Goal: Task Accomplishment & Management: Manage account settings

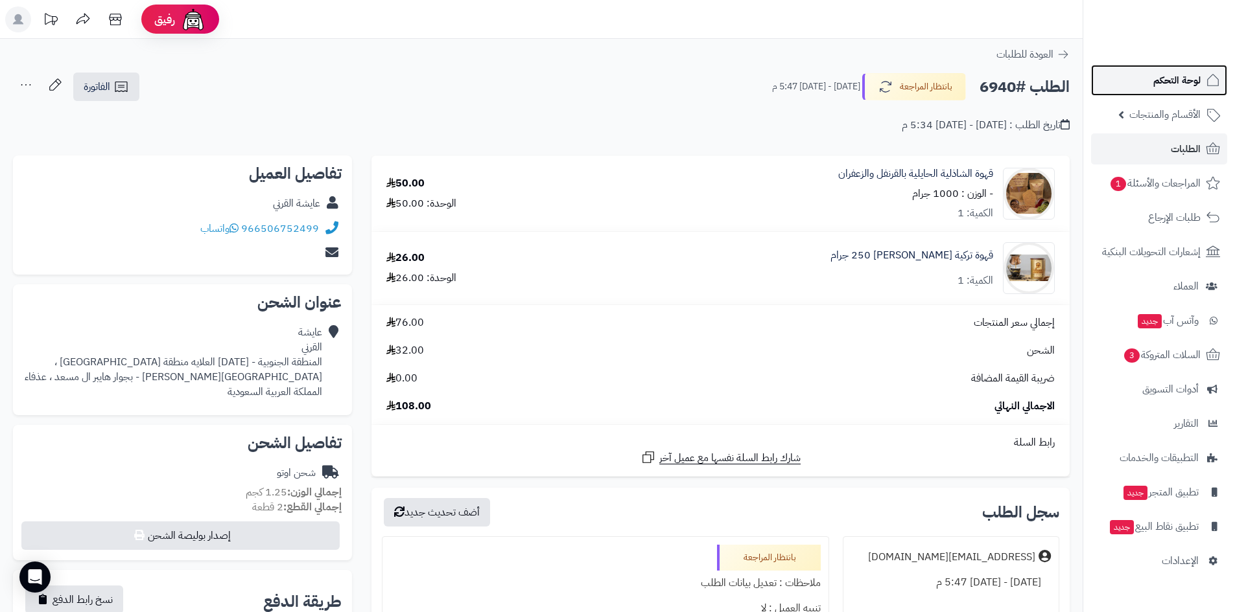
click at [1166, 82] on span "لوحة التحكم" at bounding box center [1176, 80] width 47 height 18
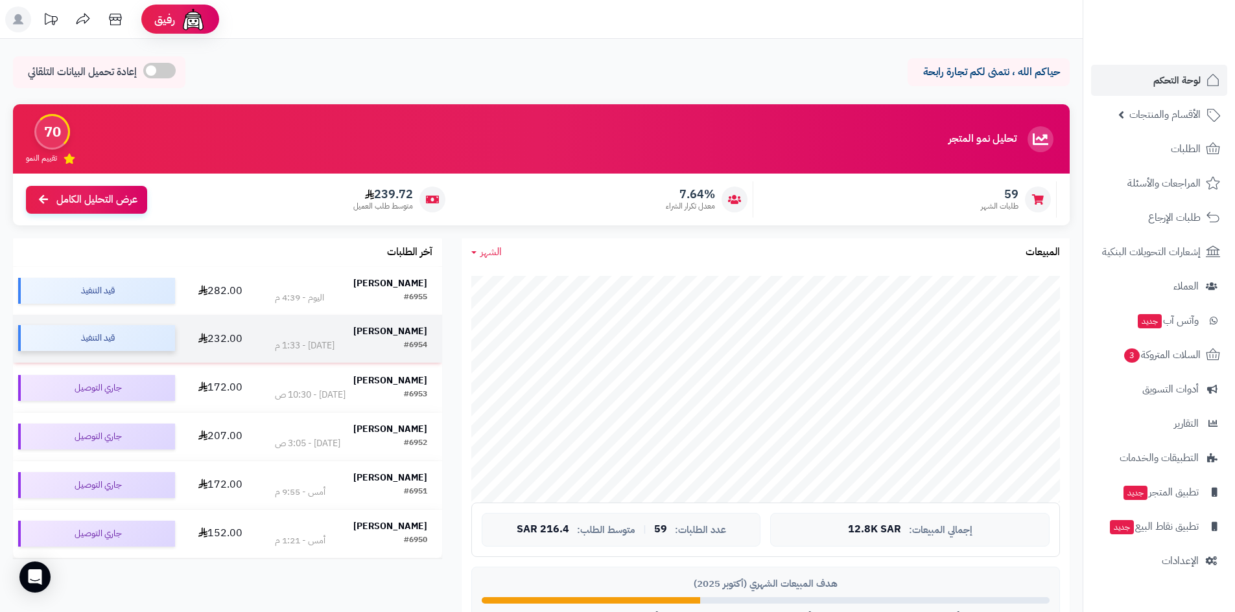
click at [133, 341] on div "قيد التنفيذ" at bounding box center [96, 338] width 157 height 26
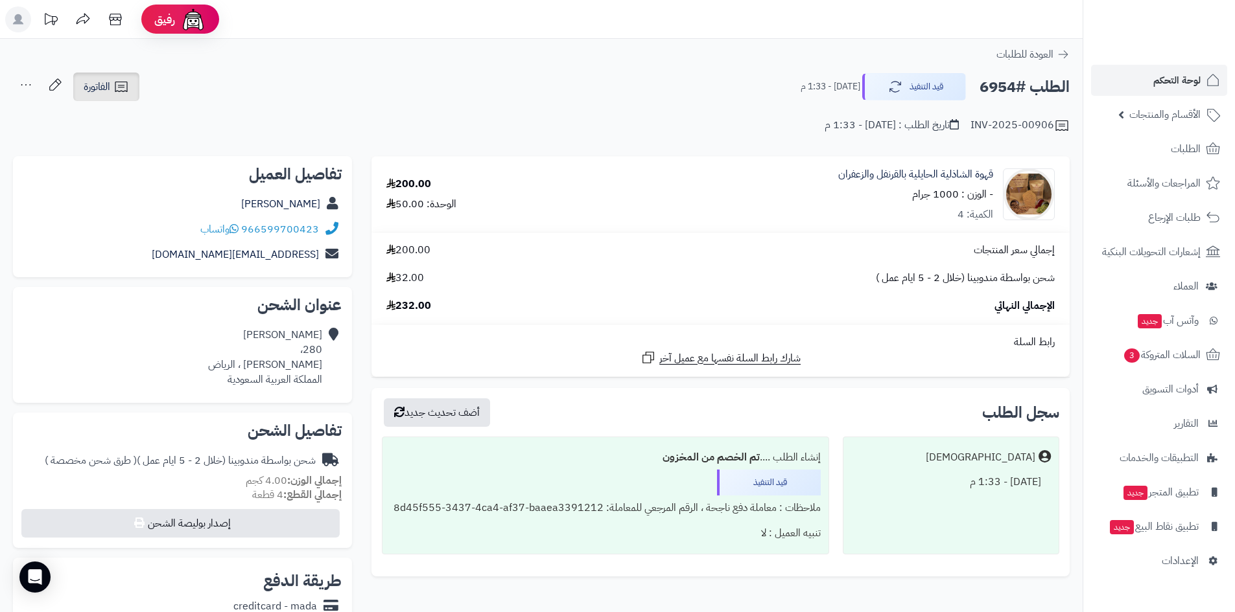
click at [122, 91] on icon at bounding box center [121, 87] width 16 height 16
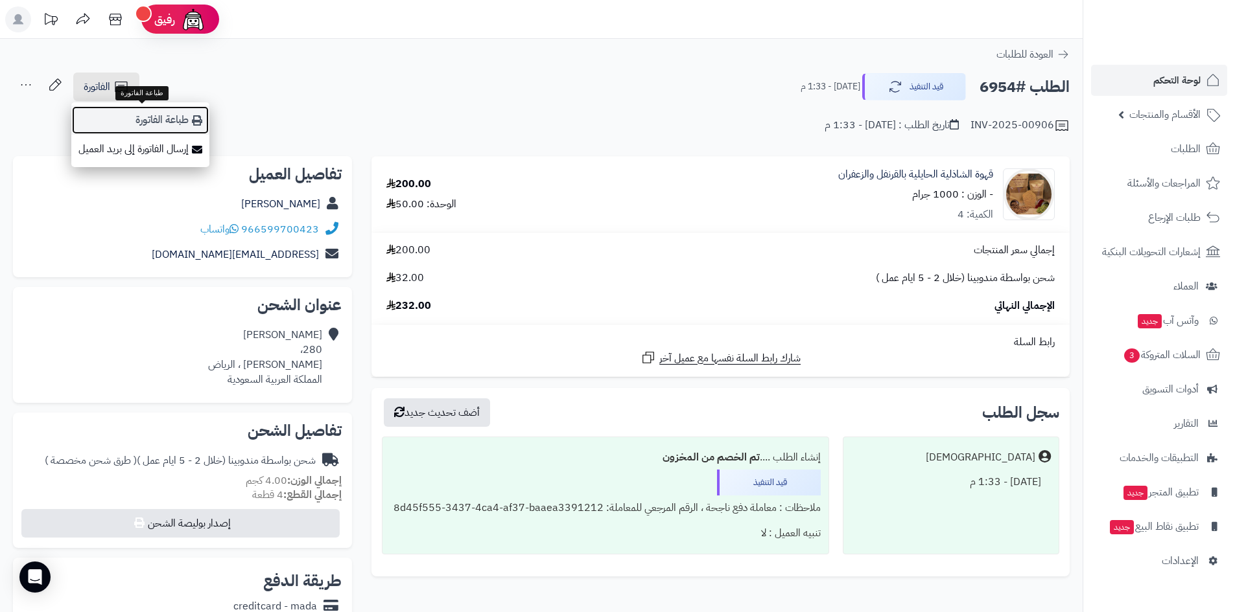
click at [174, 122] on link "طباعة الفاتورة" at bounding box center [140, 120] width 138 height 29
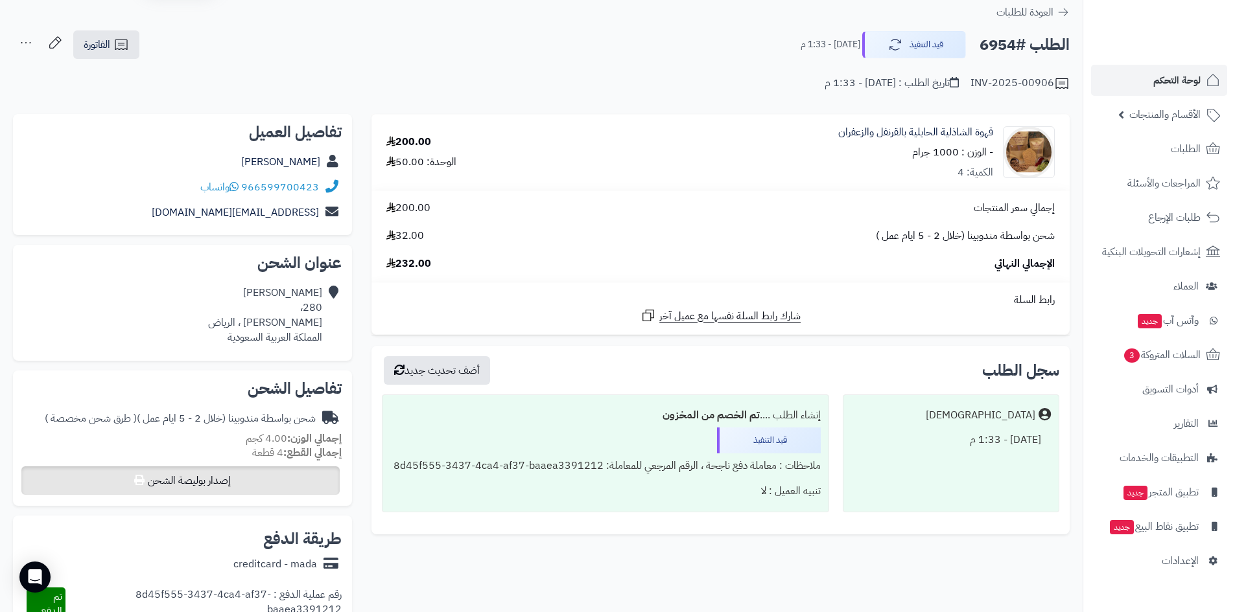
scroll to position [65, 0]
